Goal: Information Seeking & Learning: Learn about a topic

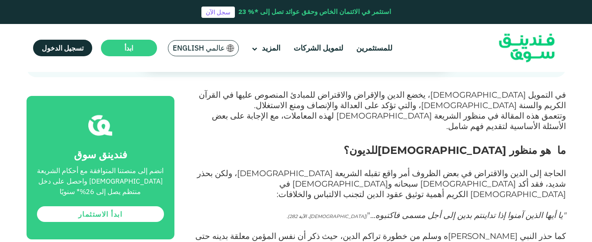
scroll to position [366, 0]
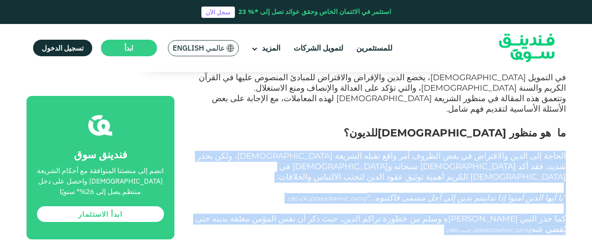
drag, startPoint x: 568, startPoint y: 117, endPoint x: 395, endPoint y: 182, distance: 184.5
copy div "الحاجة إلى الدين والاقتراض في بعض الظروف أمر واقع تقبله الشريعة [DEMOGRAPHIC_DA…"
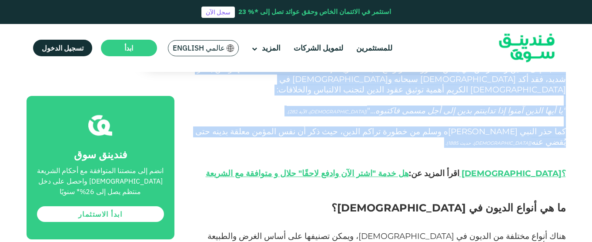
scroll to position [470, 0]
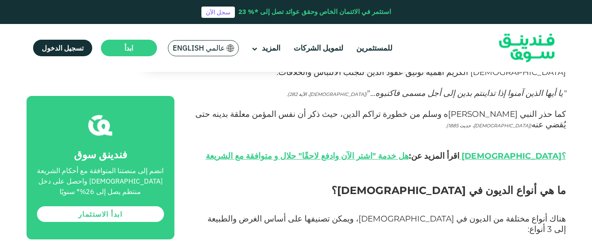
click at [391, 182] on h2 "ما هي أنواع الديون في [DEMOGRAPHIC_DATA]؟" at bounding box center [380, 197] width 372 height 31
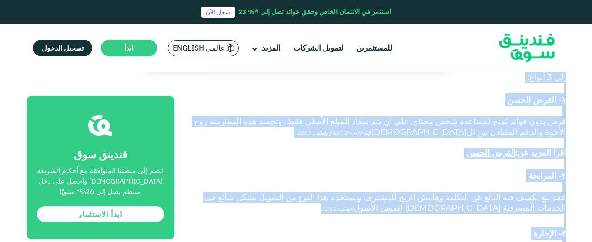
scroll to position [626, 0]
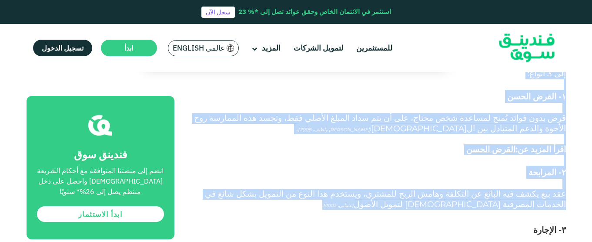
drag, startPoint x: 565, startPoint y: 132, endPoint x: 449, endPoint y: 143, distance: 115.8
click at [449, 210] on h3 "۳- الإجارة" at bounding box center [380, 223] width 372 height 26
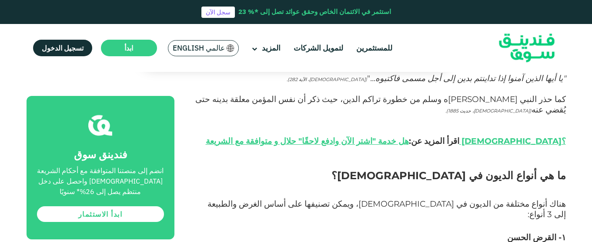
scroll to position [486, 0]
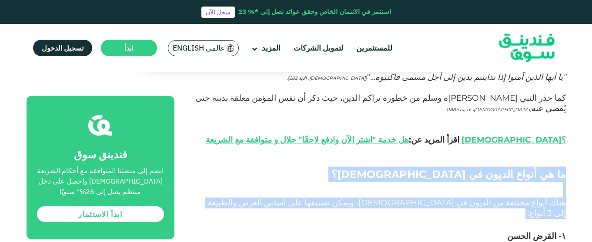
drag, startPoint x: 576, startPoint y: 118, endPoint x: 330, endPoint y: 157, distance: 249.0
copy div "ما هي أنواع الديون في [DEMOGRAPHIC_DATA]؟ هناك أنواع مختلفة من الديون في [DEMOG…"
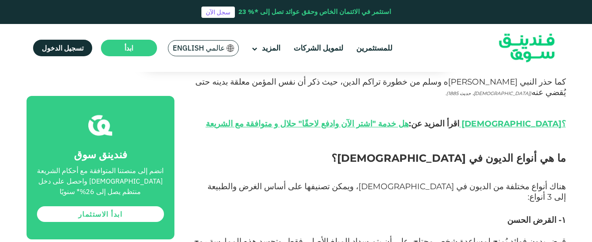
scroll to position [504, 0]
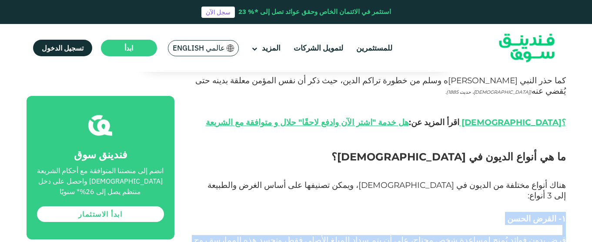
drag, startPoint x: 569, startPoint y: 148, endPoint x: 493, endPoint y: 182, distance: 83.2
copy div "۱- القرض الحسن قرض بدون فوائد يُمنح لمساعدة شخص محتاج، على أن يتم سداد المبلغ ا…"
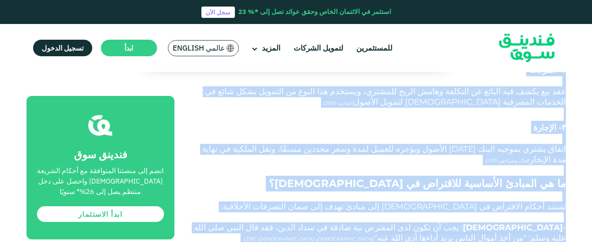
scroll to position [745, 0]
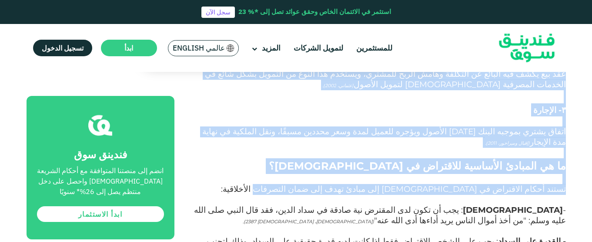
drag, startPoint x: 568, startPoint y: 151, endPoint x: 300, endPoint y: 107, distance: 271.7
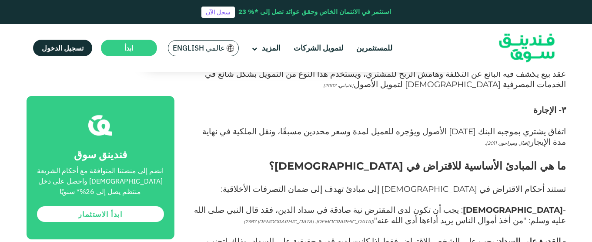
click at [300, 184] on p "تستند أحكام الاقتراض في [DEMOGRAPHIC_DATA] إلى مبادئ تهدف إلى ضمان التصرفات الأ…" at bounding box center [380, 194] width 372 height 21
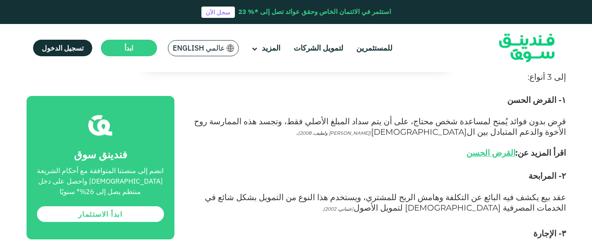
scroll to position [623, 0]
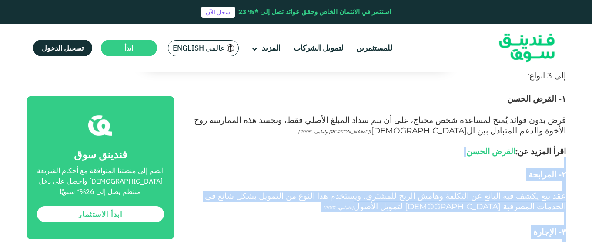
drag, startPoint x: 227, startPoint y: 182, endPoint x: 572, endPoint y: 94, distance: 356.5
copy div "۲- المرابحة عقد بيع يكشف فيه البائع عن التكلفة وهامش الربح للمشتري، ويستخدم هذا…"
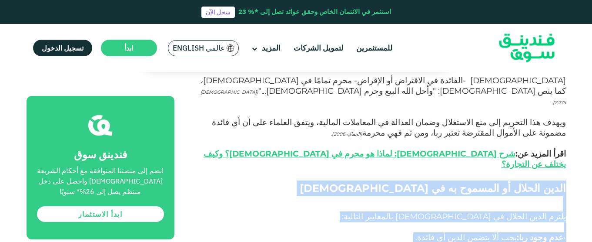
scroll to position [1030, 0]
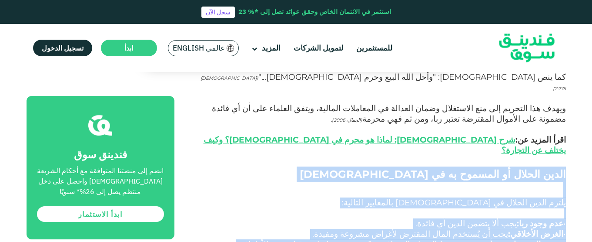
drag, startPoint x: 572, startPoint y: 154, endPoint x: 440, endPoint y: 105, distance: 141.4
copy div "الدين الحلال أو المسموح به في [DEMOGRAPHIC_DATA] يلتزم الدين الحلال في [DEMOGRA…"
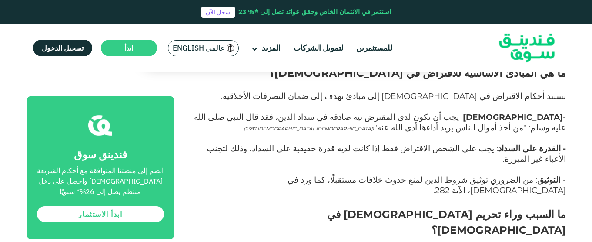
scroll to position [855, 0]
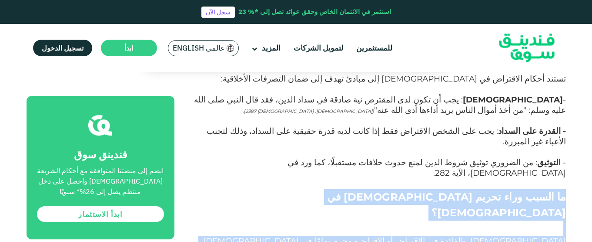
drag, startPoint x: 568, startPoint y: 93, endPoint x: 493, endPoint y: 165, distance: 103.4
copy div "ما السبب وراء تحريم [DEMOGRAPHIC_DATA] في [DEMOGRAPHIC_DATA]؟ [DEMOGRAPHIC_DATA…"
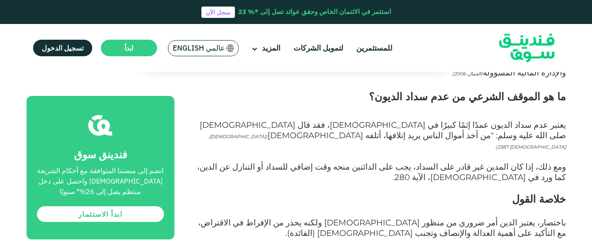
scroll to position [1743, 0]
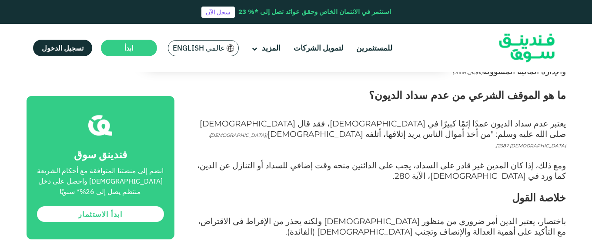
drag, startPoint x: 562, startPoint y: 112, endPoint x: 421, endPoint y: 165, distance: 150.5
copy div "[PERSON_NAME]، م، و[PERSON_NAME]، ز. أ. (2008)، القرض الحسن: آلية تمويل خيرية ف…"
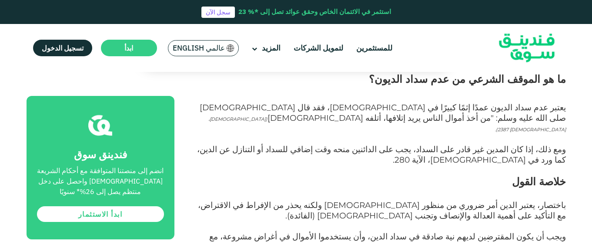
scroll to position [1761, 0]
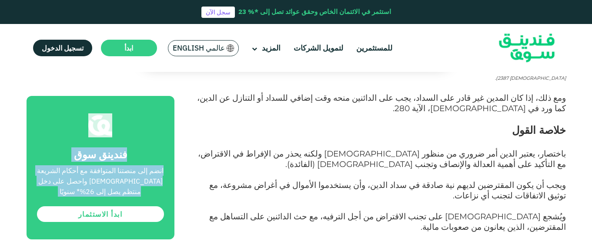
scroll to position [1898, 0]
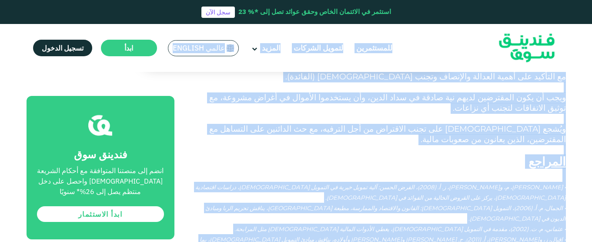
drag, startPoint x: 562, startPoint y: 209, endPoint x: 457, endPoint y: 68, distance: 175.4
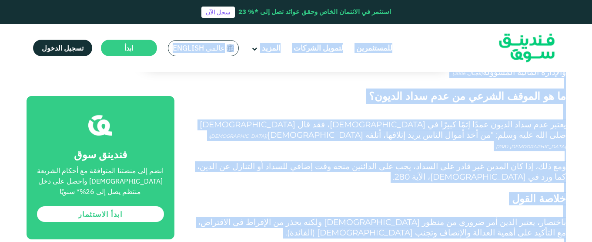
scroll to position [1742, 0]
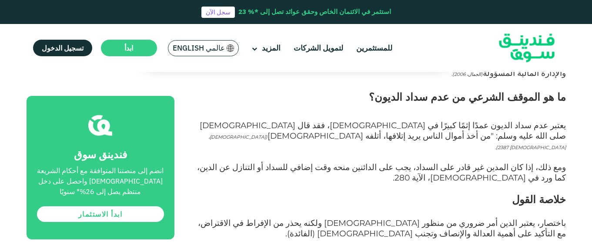
drag, startPoint x: 562, startPoint y: 174, endPoint x: 331, endPoint y: 207, distance: 233.1
copy div "[DEMOGRAPHIC_DATA] (2:275) - تحرم [DEMOGRAPHIC_DATA]. • [DEMOGRAPHIC_DATA] (2:2…"
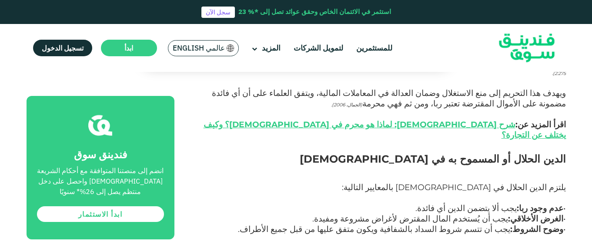
scroll to position [1045, 0]
drag, startPoint x: 569, startPoint y: 101, endPoint x: 231, endPoint y: 217, distance: 357.0
copy div "القرض الحسن هو عبارة عن قرض بدون فوائد يُمنح لمساعدة شخص محتاج دون أي يترتب علي…"
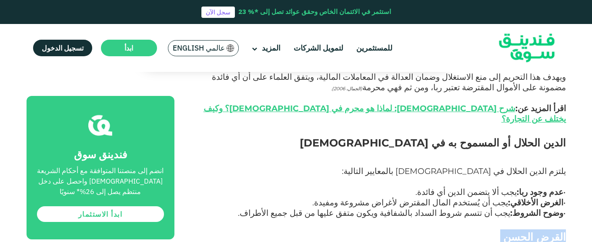
scroll to position [1063, 0]
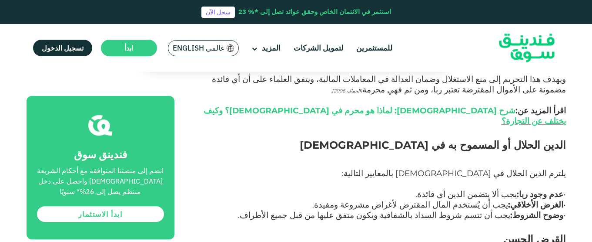
scroll to position [1082, 0]
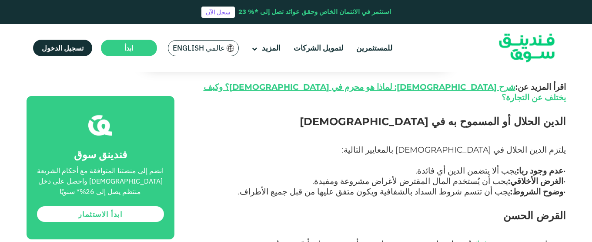
drag, startPoint x: 577, startPoint y: 202, endPoint x: 506, endPoint y: 194, distance: 71.9
copy div "الديون الجيدة مقابل الديون السيئة في التمويل [DEMOGRAPHIC_DATA] في التمويل [DEM…"
